Goal: Task Accomplishment & Management: Use online tool/utility

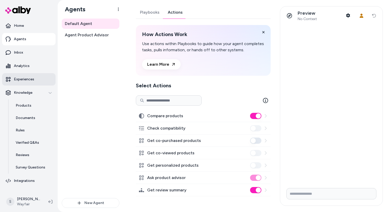
click at [31, 82] on p "Experiences" at bounding box center [24, 79] width 20 height 5
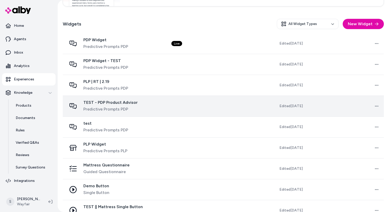
scroll to position [137, 0]
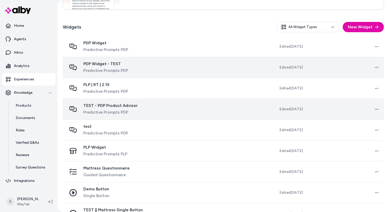
click at [135, 72] on div "PDP Widget - TEST Predictive Prompts PDP" at bounding box center [115, 67] width 96 height 12
click at [121, 72] on span "Predictive Prompts PDP" at bounding box center [105, 70] width 45 height 6
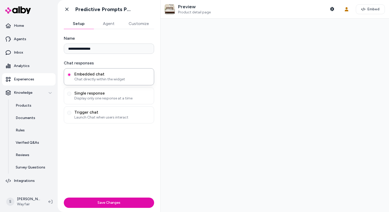
click at [102, 22] on button "Agent" at bounding box center [109, 24] width 30 height 10
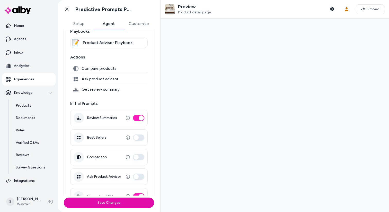
scroll to position [59, 0]
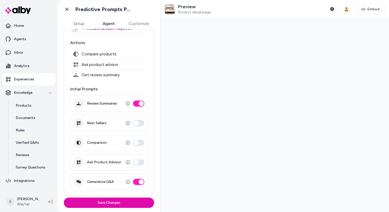
click at [140, 142] on button "Comparison" at bounding box center [138, 143] width 11 height 6
click at [139, 148] on div "Comparison" at bounding box center [109, 142] width 78 height 16
click at [139, 139] on div "Comparison" at bounding box center [109, 142] width 78 height 16
click at [137, 142] on button "Comparison" at bounding box center [138, 143] width 11 height 6
